Goal: Information Seeking & Learning: Understand process/instructions

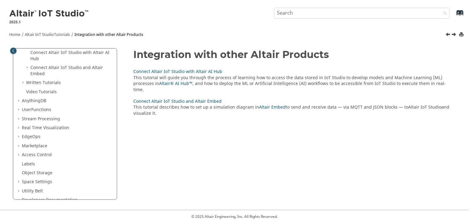
scroll to position [59, 0]
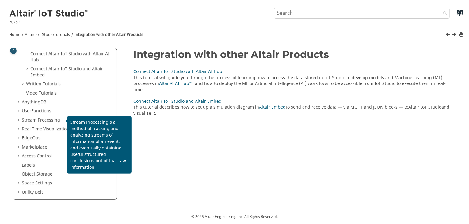
click at [46, 119] on span "Stream Processing" at bounding box center [41, 120] width 38 height 6
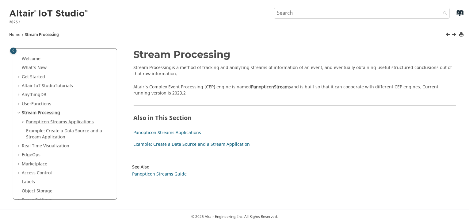
click at [76, 120] on link "Panopticon Streams Applications" at bounding box center [60, 122] width 68 height 6
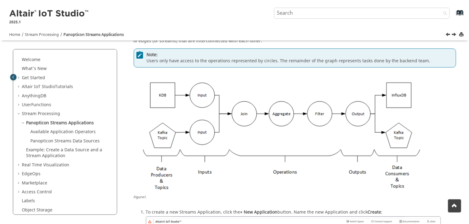
scroll to position [18, 0]
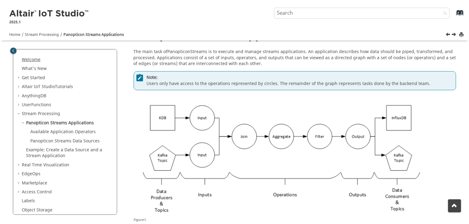
click at [31, 59] on link "Welcome" at bounding box center [31, 59] width 19 height 6
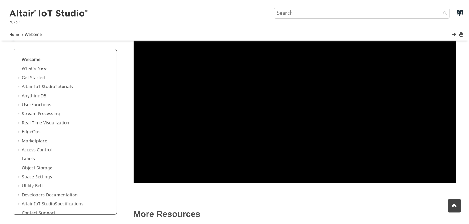
scroll to position [90, 0]
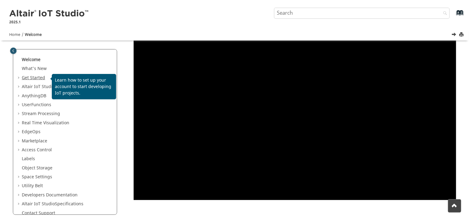
click at [28, 75] on link "Get Started" at bounding box center [33, 78] width 23 height 6
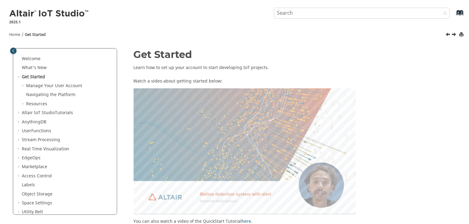
click at [36, 70] on link "What's New" at bounding box center [34, 67] width 25 height 6
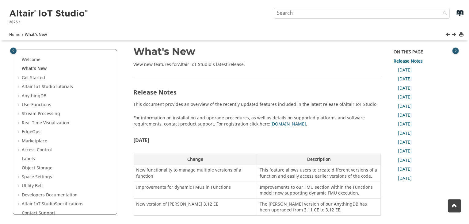
scroll to position [7, 0]
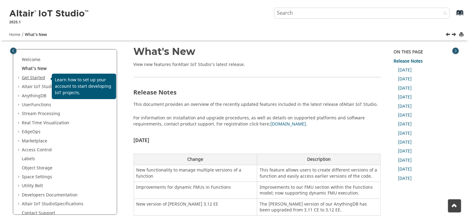
click at [34, 78] on link "Get Started" at bounding box center [33, 78] width 23 height 6
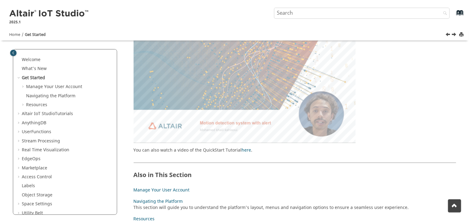
scroll to position [71, 0]
click at [134, 143] on area at bounding box center [134, 143] width 0 height 0
click at [18, 141] on span "Table of Contents" at bounding box center [19, 141] width 5 height 6
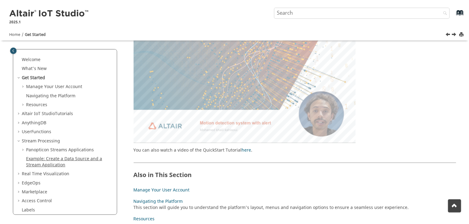
click at [55, 166] on link "Example: Create a Data Source and a Stream Application" at bounding box center [64, 161] width 76 height 13
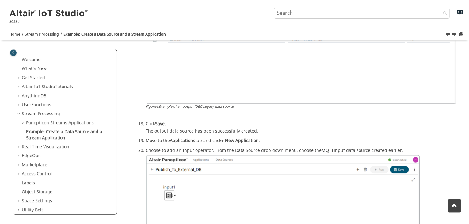
scroll to position [571, 0]
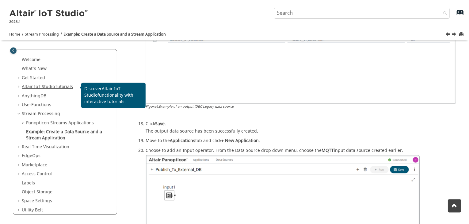
click at [42, 85] on span "Altair IoT Studio" at bounding box center [38, 86] width 33 height 6
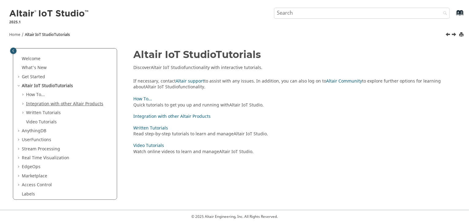
click at [47, 102] on link "Integration with other Altair Products" at bounding box center [64, 104] width 77 height 6
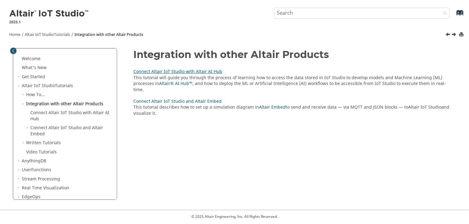
click at [162, 70] on link "Connect Altair IoT Studio with Altair AI Hub" at bounding box center [178, 71] width 89 height 6
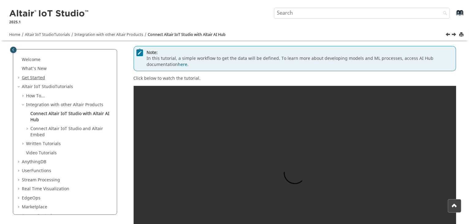
scroll to position [78, 0]
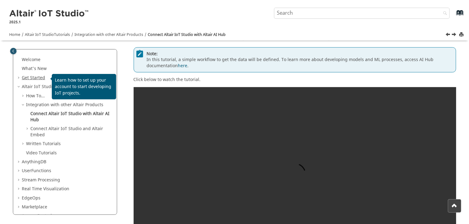
click at [42, 76] on link "Get Started" at bounding box center [33, 78] width 23 height 6
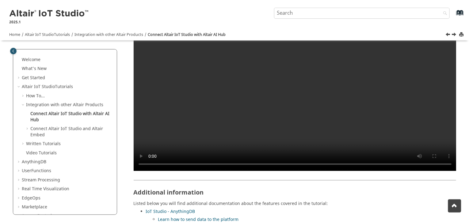
scroll to position [177, 0]
click at [256, 132] on video at bounding box center [295, 80] width 323 height 182
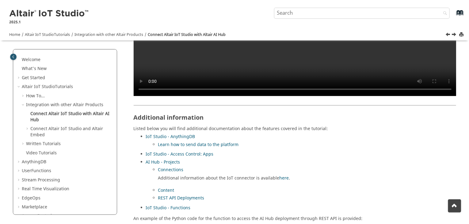
scroll to position [264, 0]
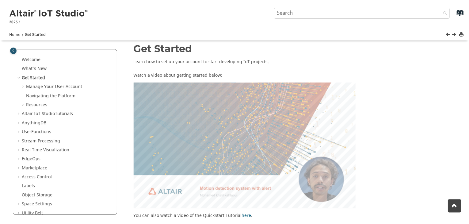
scroll to position [68, 0]
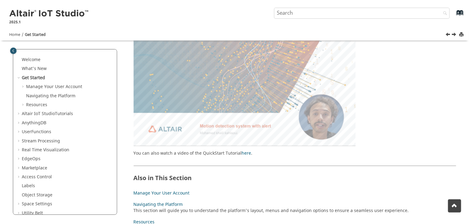
click at [134, 146] on area at bounding box center [134, 146] width 0 height 0
